Goal: Transaction & Acquisition: Purchase product/service

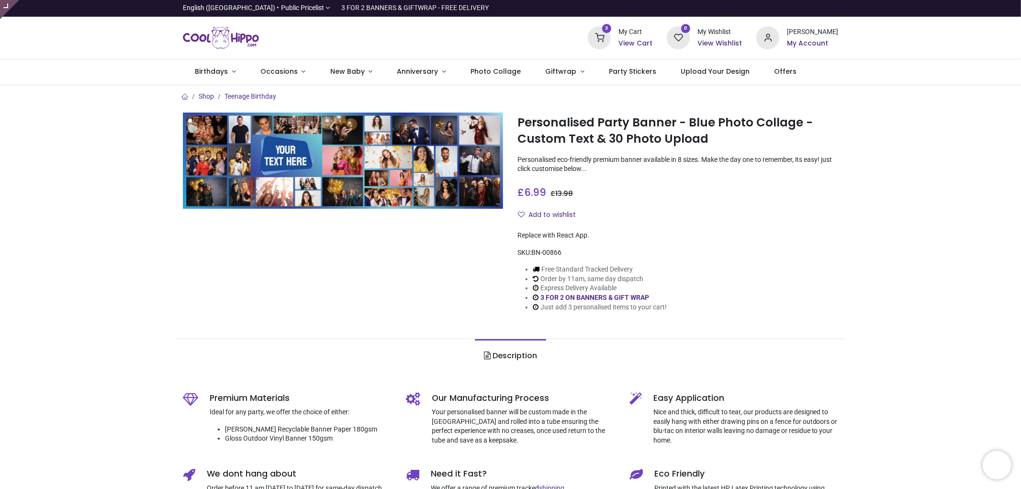
type input "**********"
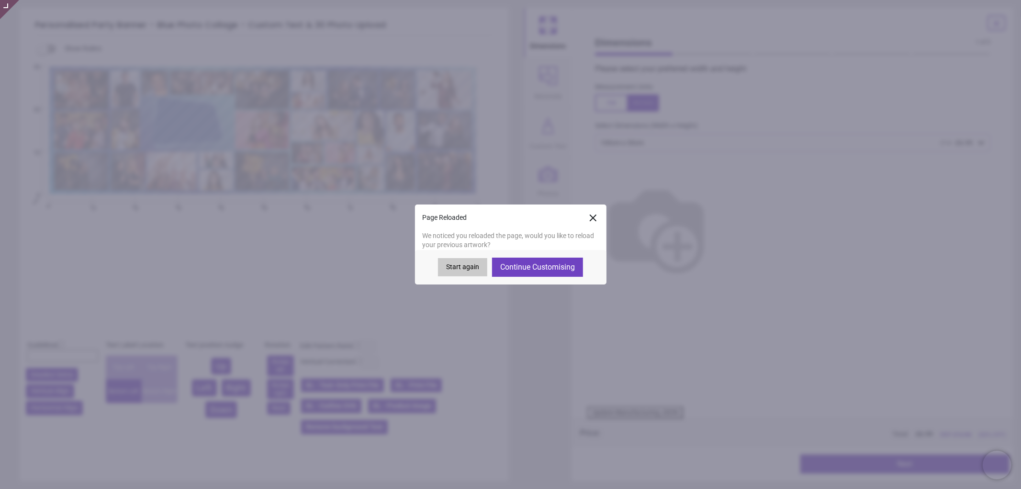
type textarea "**********"
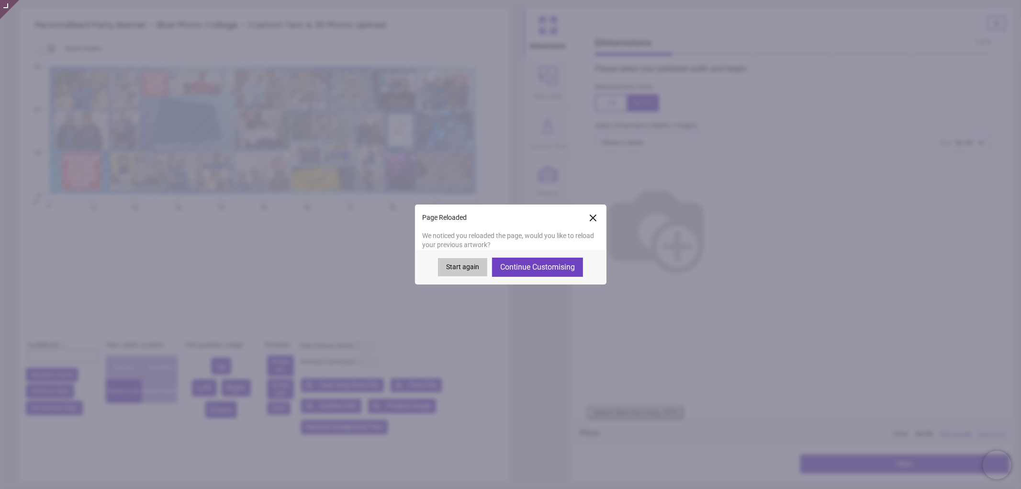
click at [592, 216] on icon at bounding box center [592, 217] width 11 height 11
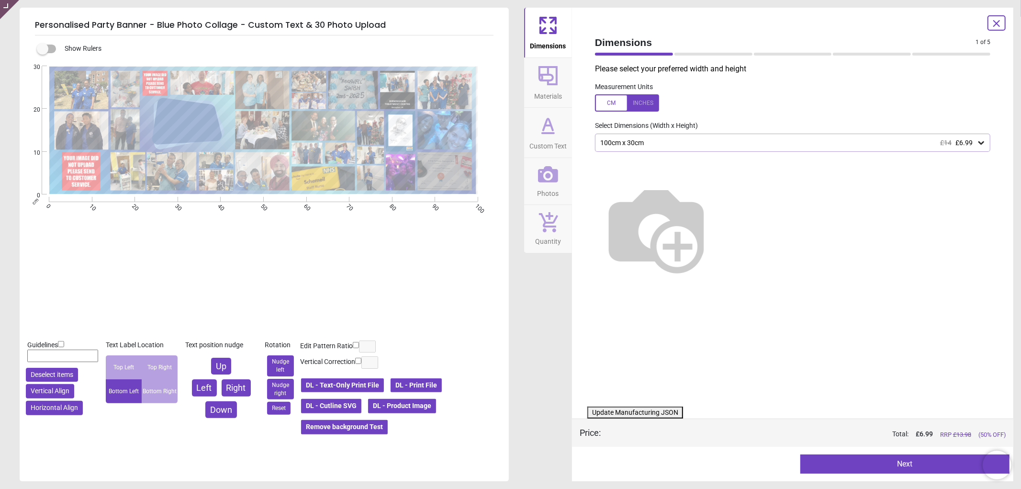
click at [551, 196] on span "Photos" at bounding box center [549, 191] width 22 height 14
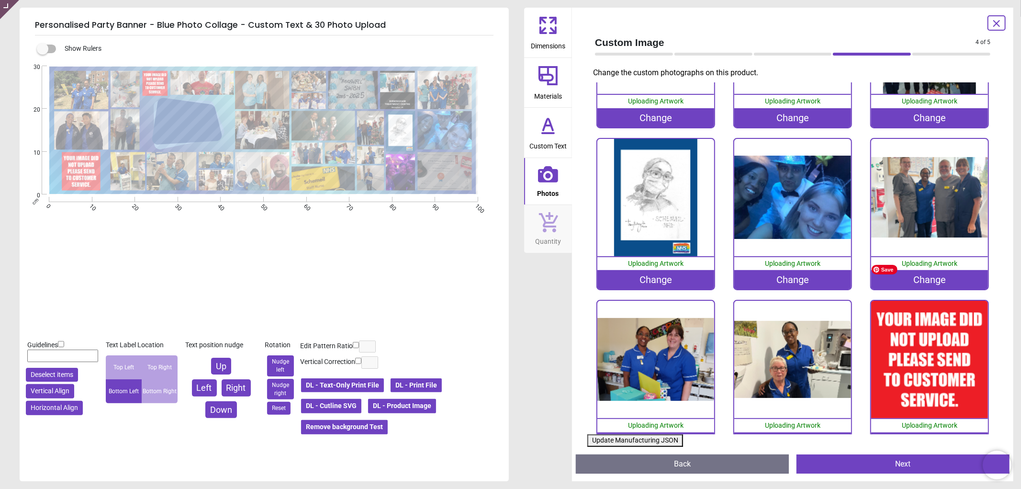
scroll to position [879, 0]
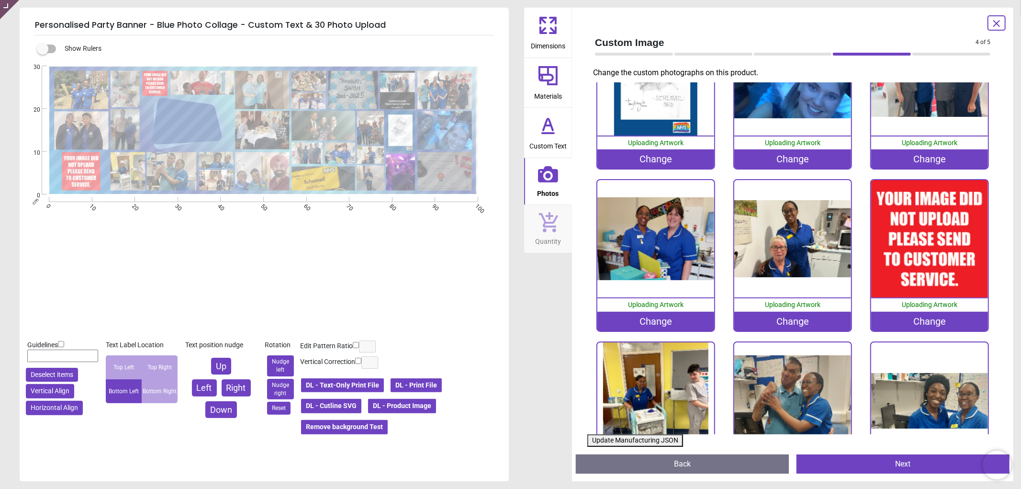
click at [926, 312] on div "Change" at bounding box center [929, 321] width 117 height 19
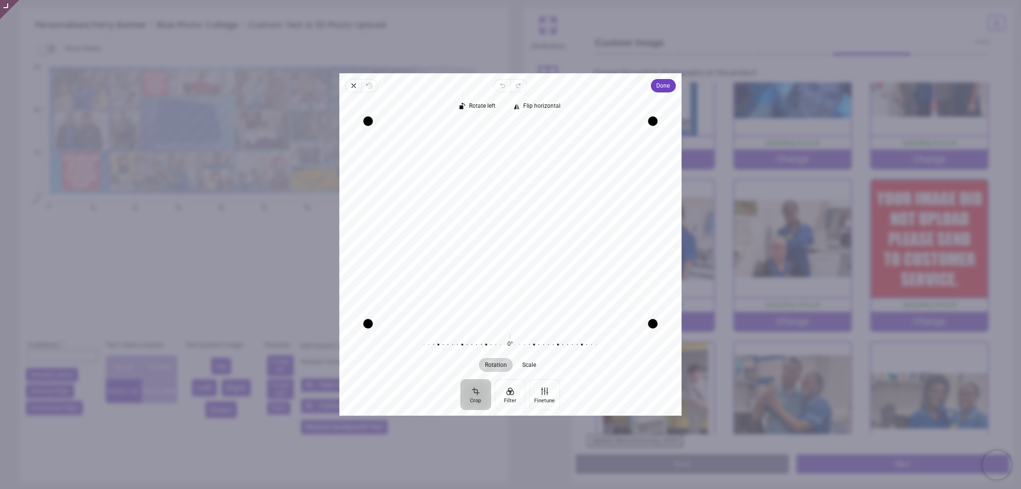
click at [491, 232] on div "Recenter" at bounding box center [510, 222] width 327 height 202
click at [662, 87] on span "Done" at bounding box center [663, 85] width 13 height 11
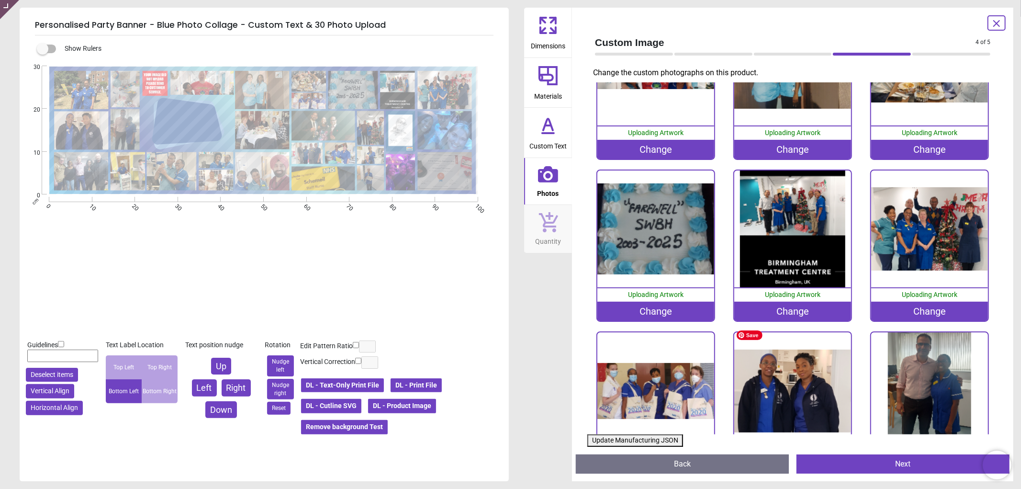
scroll to position [0, 0]
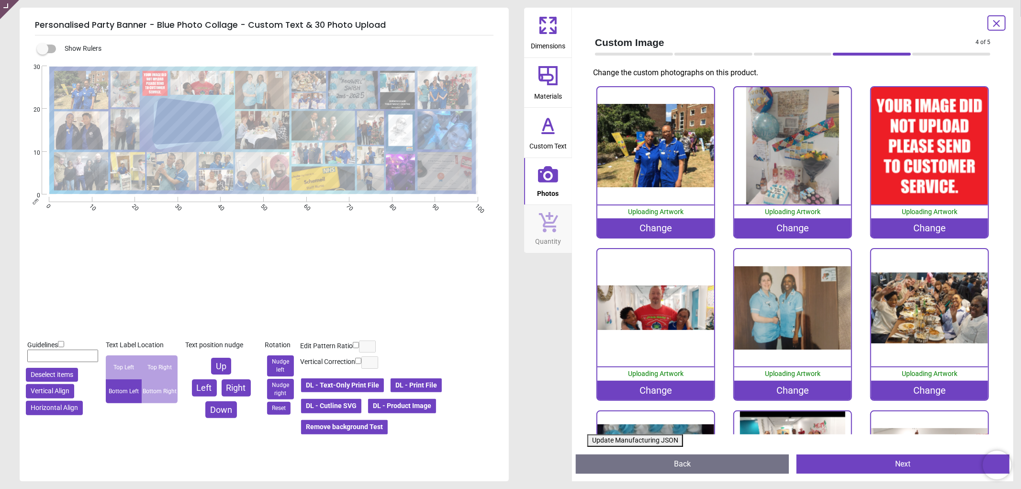
click at [931, 233] on div "Change" at bounding box center [929, 227] width 117 height 19
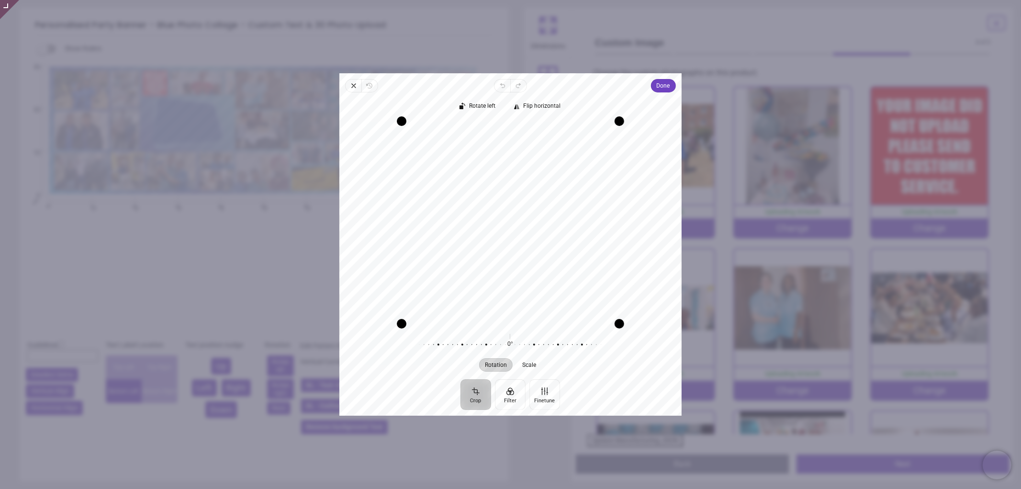
drag, startPoint x: 562, startPoint y: 241, endPoint x: 561, endPoint y: 256, distance: 15.3
click at [561, 256] on div "Recenter" at bounding box center [510, 222] width 327 height 202
click at [667, 89] on span "Done" at bounding box center [663, 85] width 13 height 11
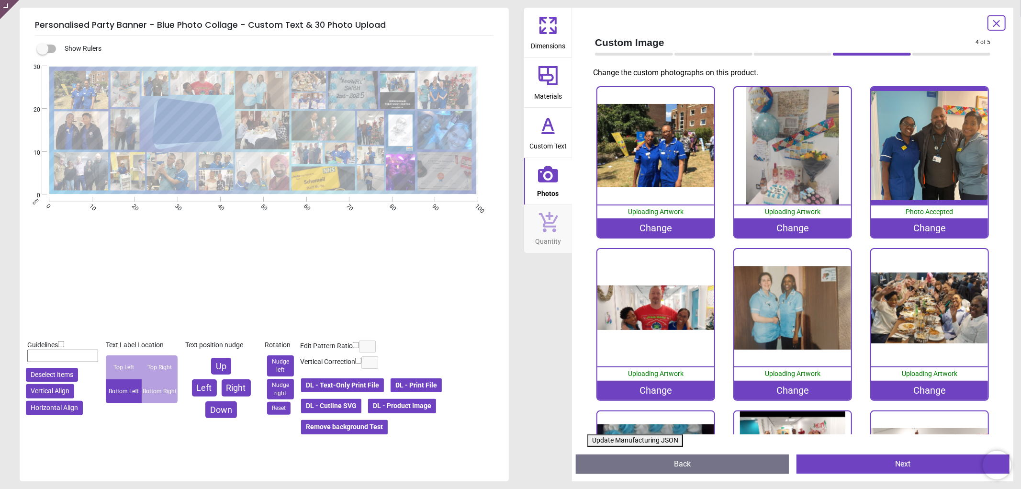
scroll to position [159, 0]
